Goal: Find specific fact

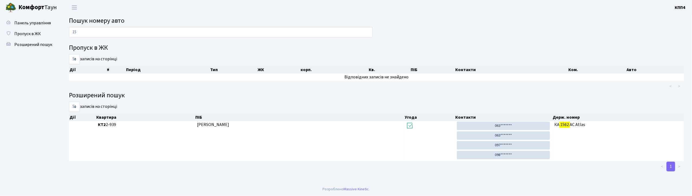
type input "1"
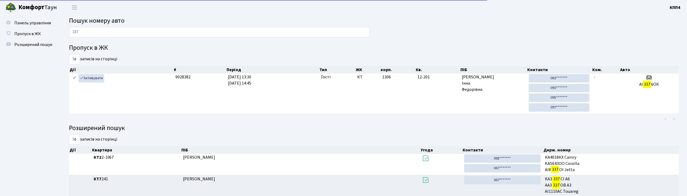
type input "3376"
